Goal: Navigation & Orientation: Find specific page/section

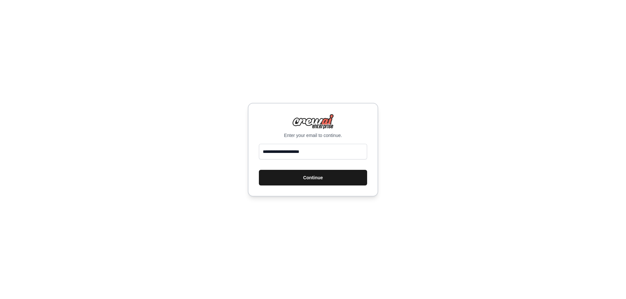
type input "**********"
click at [308, 174] on button "Continue" at bounding box center [313, 178] width 108 height 16
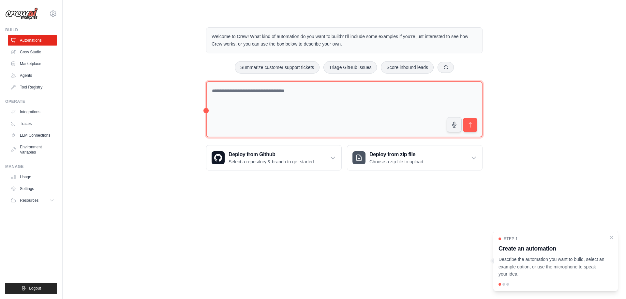
click at [293, 96] on textarea at bounding box center [344, 109] width 276 height 56
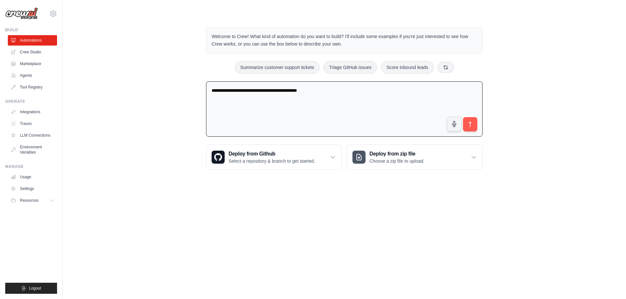
type textarea "**********"
click at [30, 63] on link "Marketplace" at bounding box center [32, 64] width 49 height 10
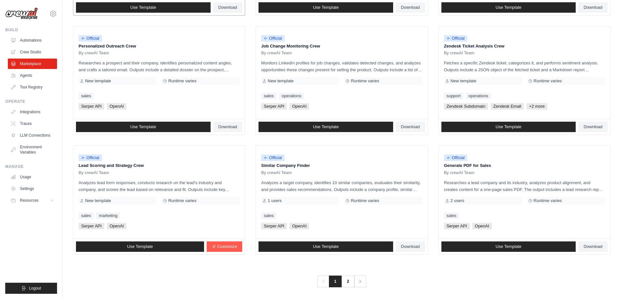
scroll to position [304, 0]
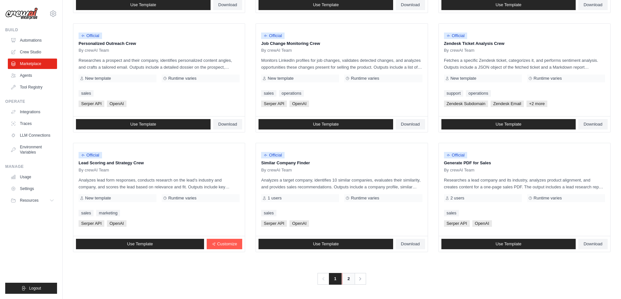
click at [346, 279] on link "2" at bounding box center [348, 279] width 13 height 12
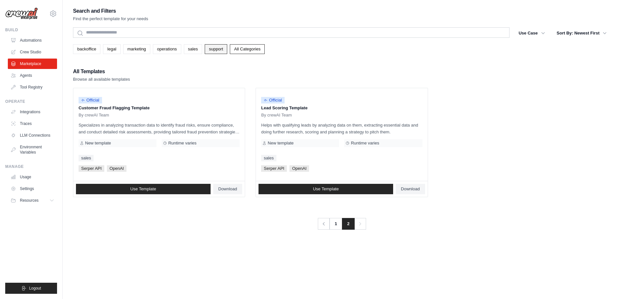
click at [220, 48] on link "support" at bounding box center [216, 49] width 22 height 10
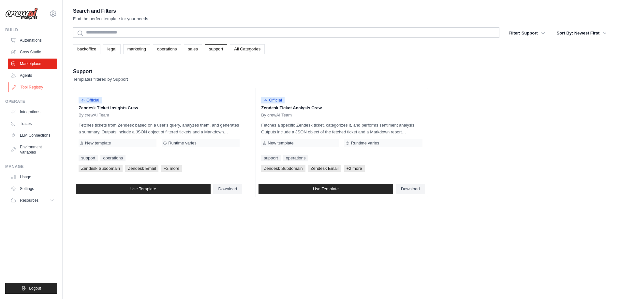
click at [31, 88] on link "Tool Registry" at bounding box center [32, 87] width 49 height 10
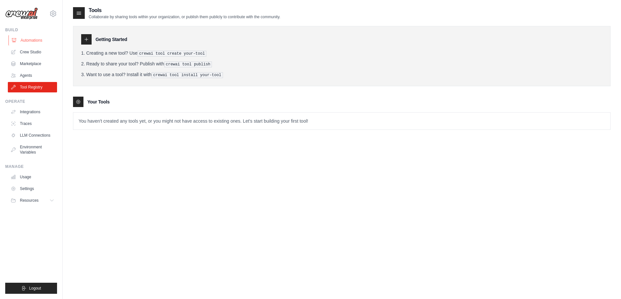
click at [31, 37] on link "Automations" at bounding box center [32, 40] width 49 height 10
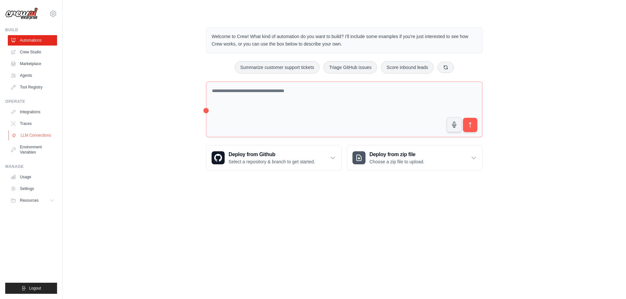
click at [36, 136] on link "LLM Connections" at bounding box center [32, 135] width 49 height 10
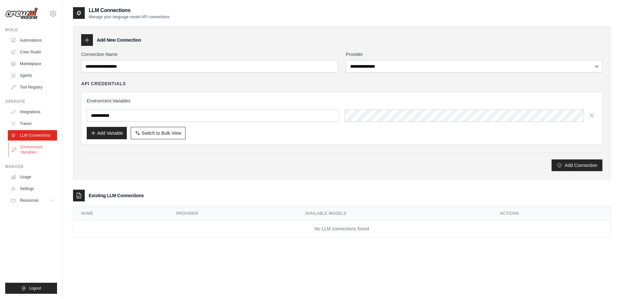
click at [32, 148] on link "Environment Variables" at bounding box center [32, 150] width 49 height 16
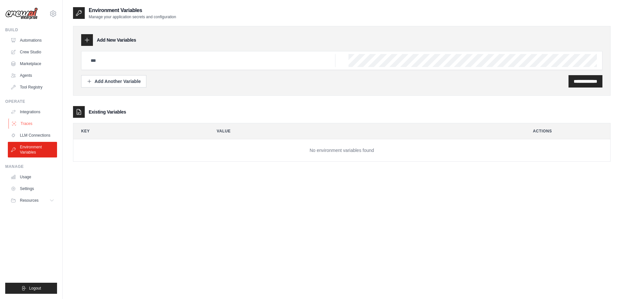
click at [28, 126] on link "Traces" at bounding box center [32, 124] width 49 height 10
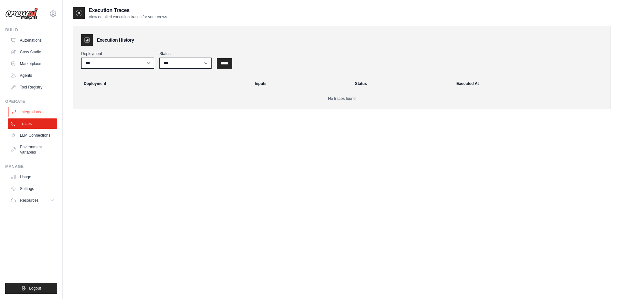
click at [31, 112] on link "Integrations" at bounding box center [32, 112] width 49 height 10
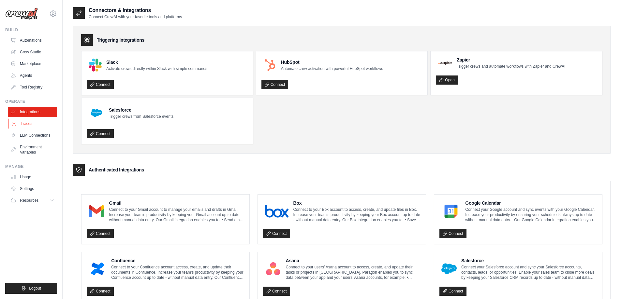
click at [24, 123] on link "Traces" at bounding box center [32, 124] width 49 height 10
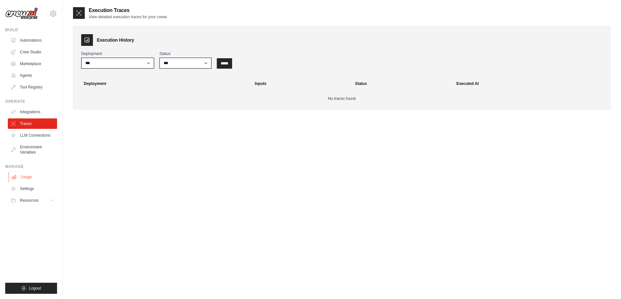
click at [26, 178] on link "Usage" at bounding box center [32, 177] width 49 height 10
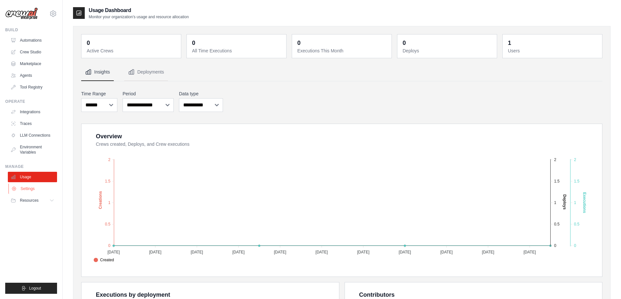
click at [27, 188] on link "Settings" at bounding box center [32, 189] width 49 height 10
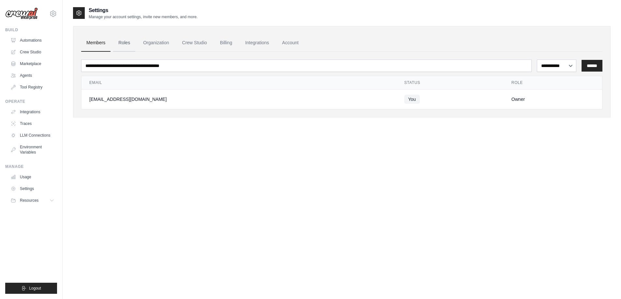
click at [126, 45] on link "Roles" at bounding box center [124, 43] width 22 height 18
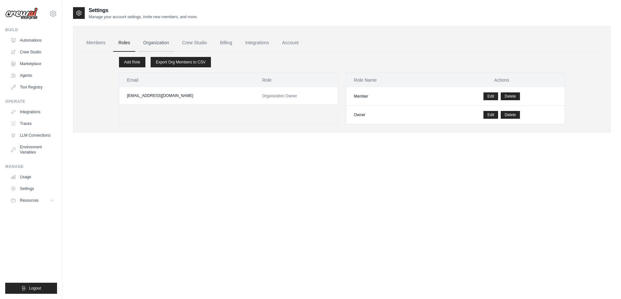
click at [159, 43] on link "Organization" at bounding box center [156, 43] width 36 height 18
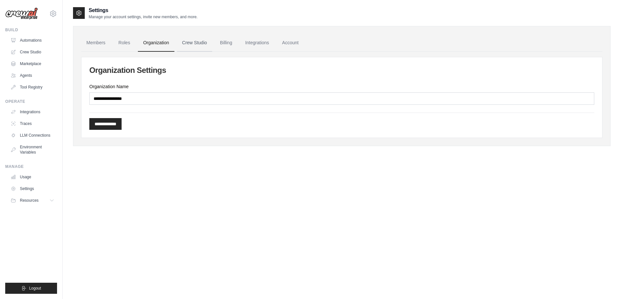
click at [194, 43] on link "Crew Studio" at bounding box center [194, 43] width 35 height 18
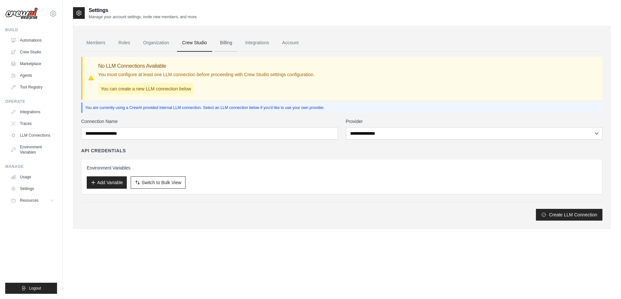
click at [227, 42] on link "Billing" at bounding box center [226, 43] width 22 height 18
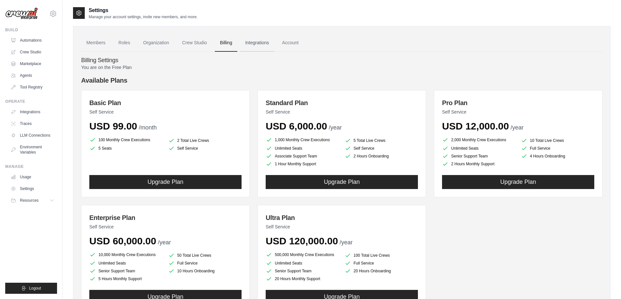
click at [253, 42] on link "Integrations" at bounding box center [257, 43] width 34 height 18
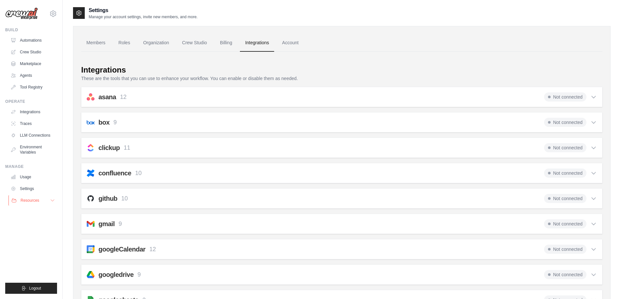
click at [36, 198] on span "Resources" at bounding box center [30, 200] width 19 height 5
